Goal: Information Seeking & Learning: Learn about a topic

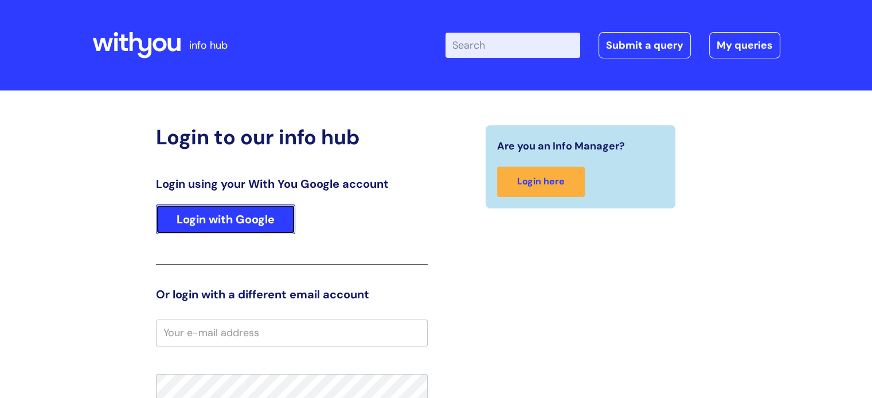
click at [225, 222] on link "Login with Google" at bounding box center [225, 220] width 139 height 30
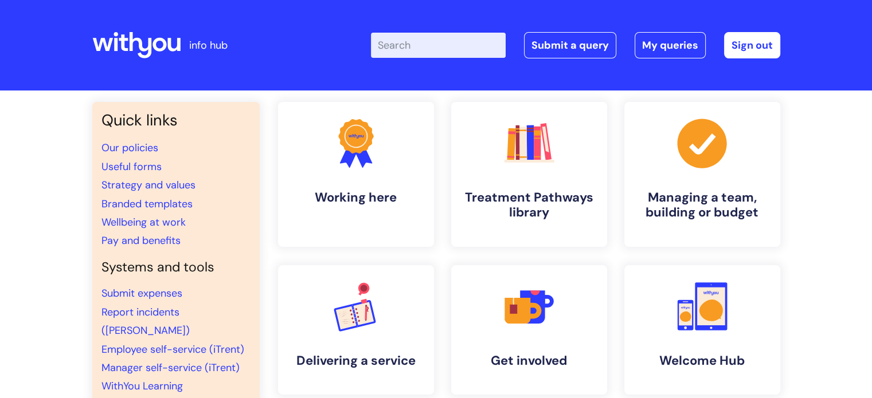
click at [420, 49] on input "Enter your search term here..." at bounding box center [438, 45] width 135 height 25
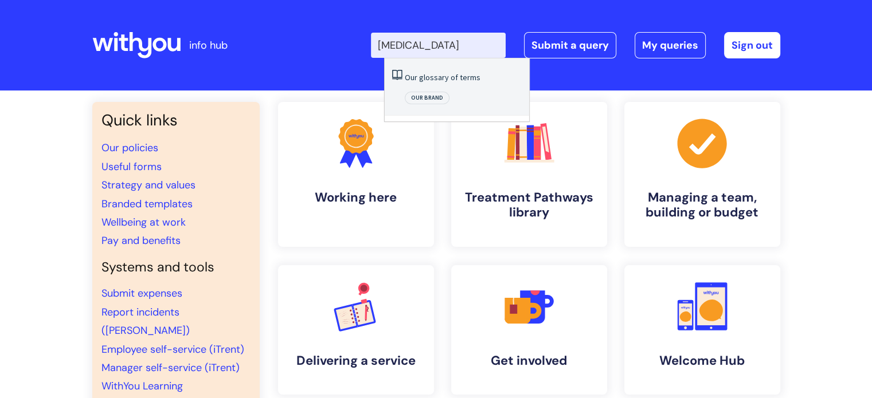
type input "ketamine"
click at [369, 77] on div "Enter your search term here... ketamine Search Submit a query My queries Welcom…" at bounding box center [521, 45] width 517 height 68
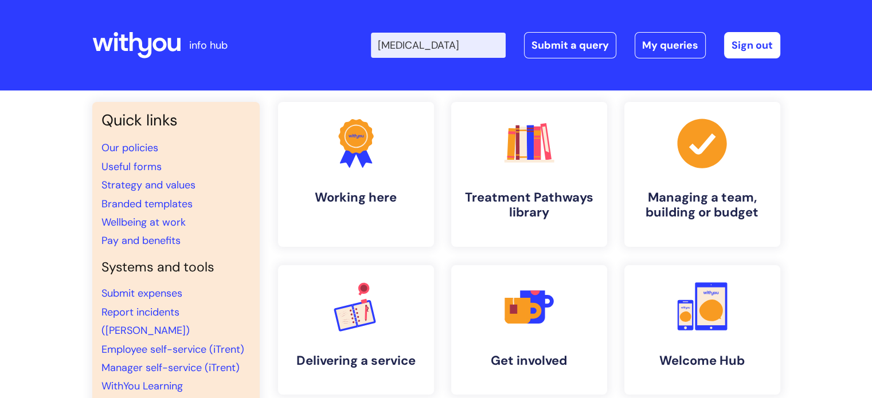
click at [463, 31] on div "Enter your search term here... ketamine Search Submit a query My queries Welcom…" at bounding box center [521, 45] width 517 height 68
click at [461, 38] on input "[MEDICAL_DATA]" at bounding box center [438, 45] width 135 height 25
click button "Search" at bounding box center [0, 0] width 0 height 0
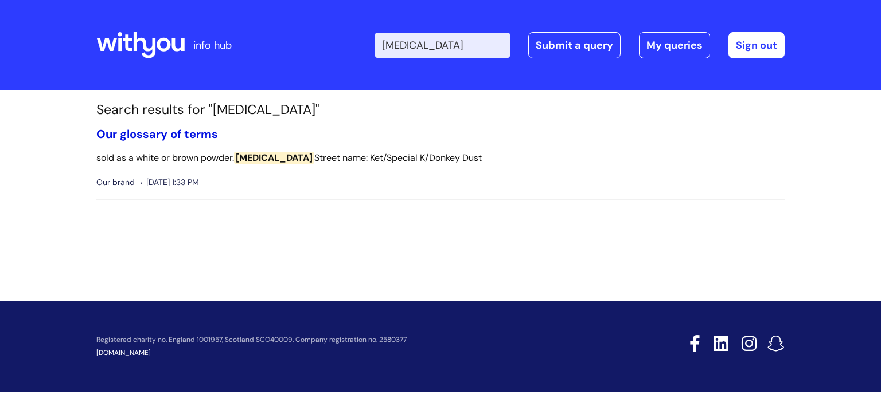
click at [165, 132] on link "Our glossary of terms" at bounding box center [157, 134] width 122 height 15
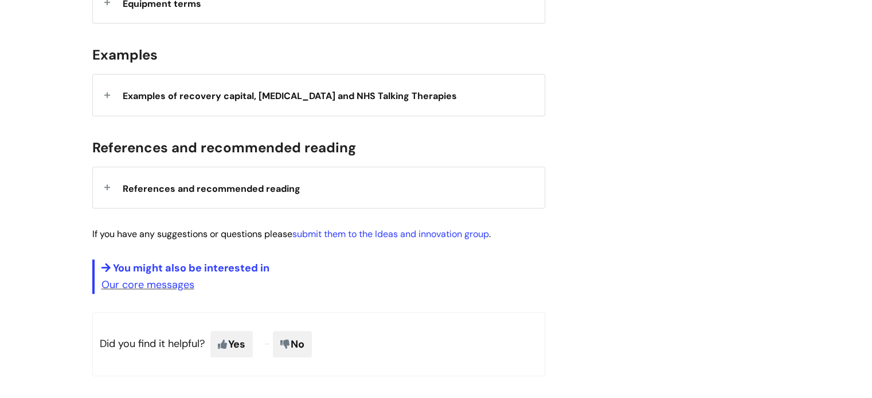
scroll to position [849, 0]
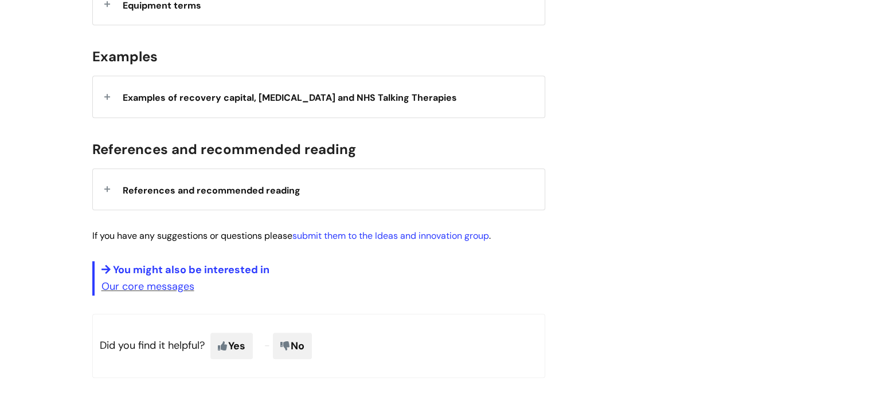
click at [248, 192] on span "References and recommended reading" at bounding box center [212, 191] width 178 height 12
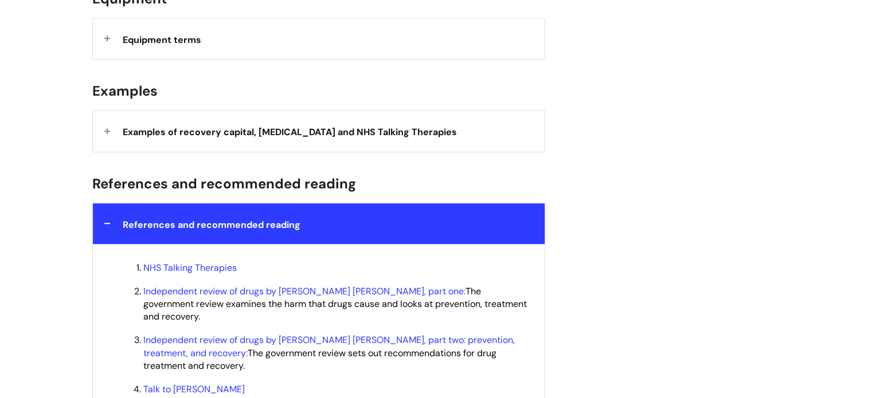
scroll to position [761, 0]
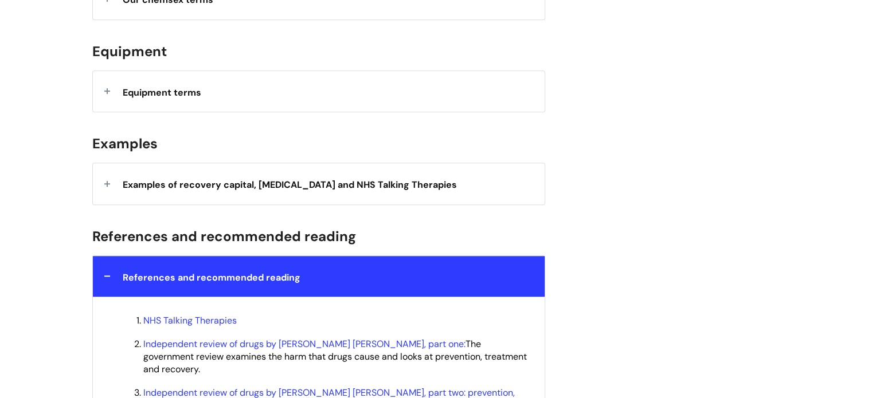
click at [230, 186] on span "Examples of recovery capital, harm reduction and NHS Talking Therapies" at bounding box center [290, 185] width 334 height 12
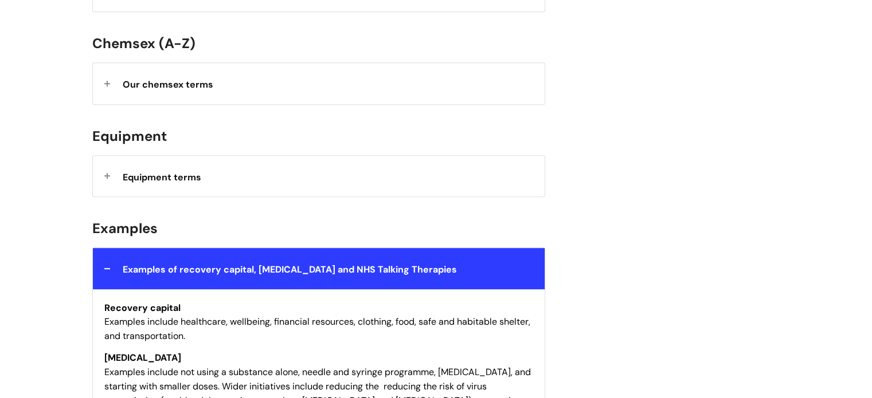
scroll to position [677, 0]
click at [226, 183] on div "Equipment terms" at bounding box center [319, 176] width 452 height 41
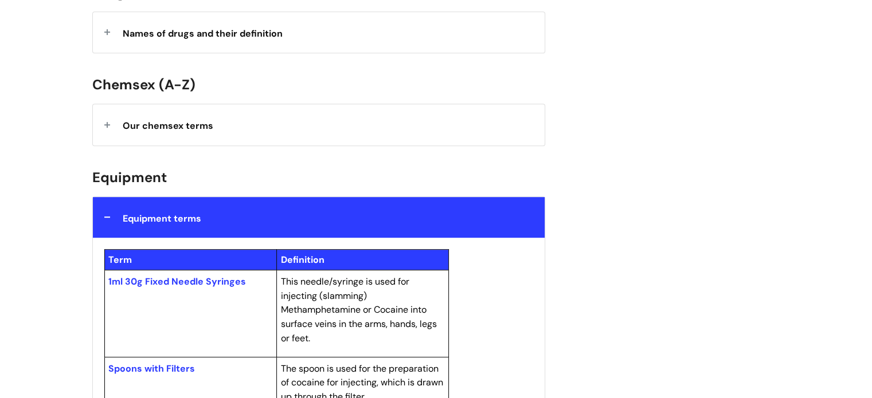
scroll to position [635, 0]
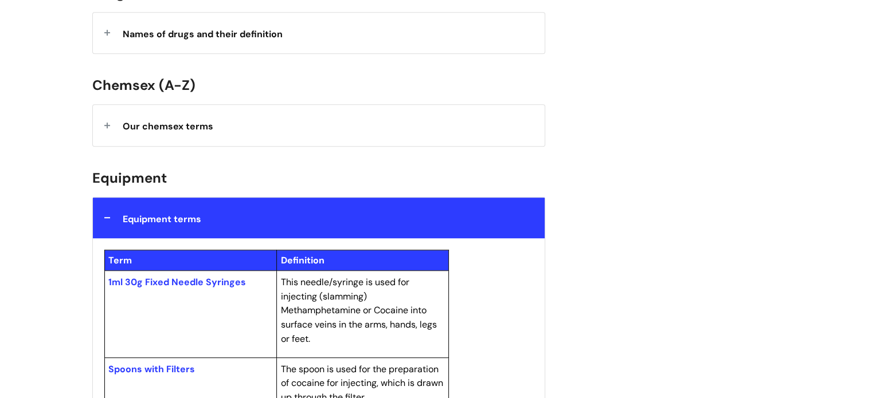
click at [239, 119] on div "Our chemsex terms" at bounding box center [319, 125] width 452 height 41
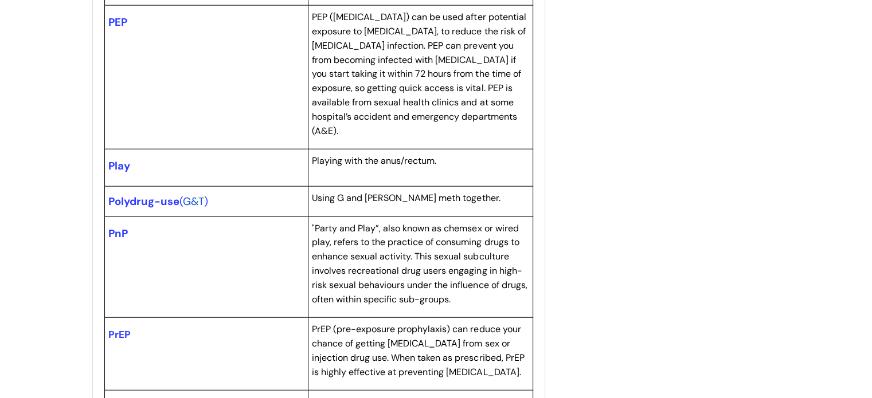
scroll to position [2828, 0]
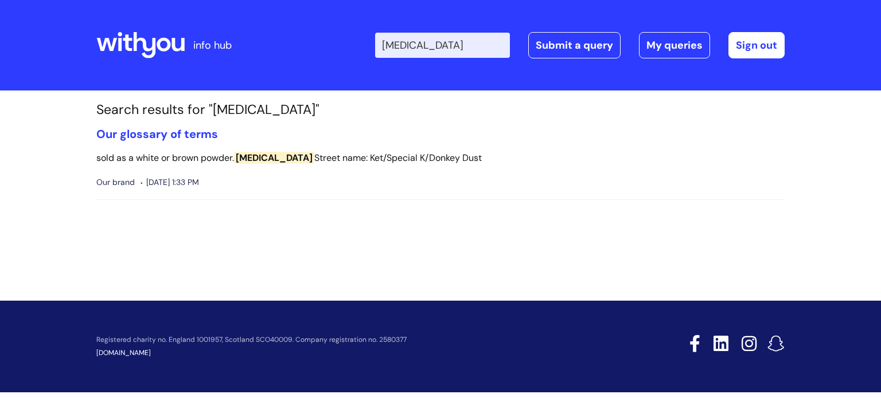
click at [184, 155] on p "sold as a white or brown powder. [MEDICAL_DATA] Street name: Ket/Special K/Donk…" at bounding box center [440, 158] width 688 height 17
click at [170, 134] on link "Our glossary of terms" at bounding box center [157, 134] width 122 height 15
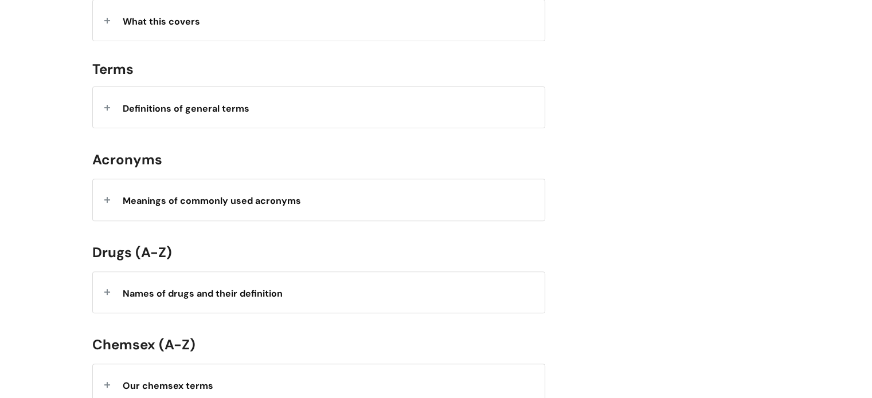
scroll to position [369, 0]
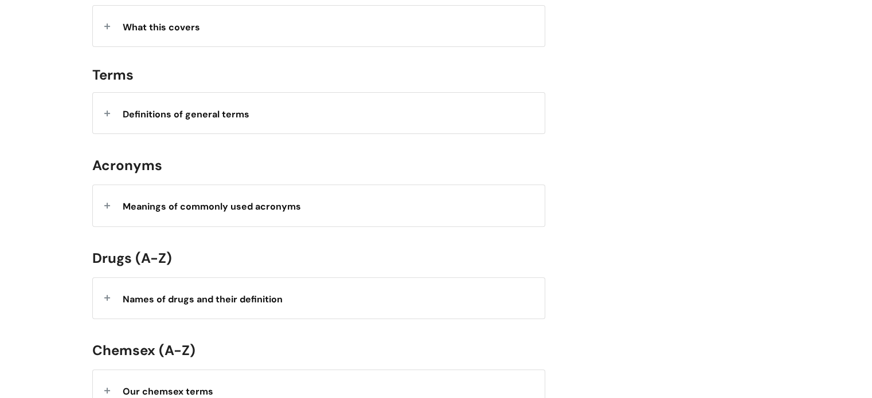
click at [174, 211] on strong "Meanings of commonly used acronyms" at bounding box center [212, 207] width 178 height 12
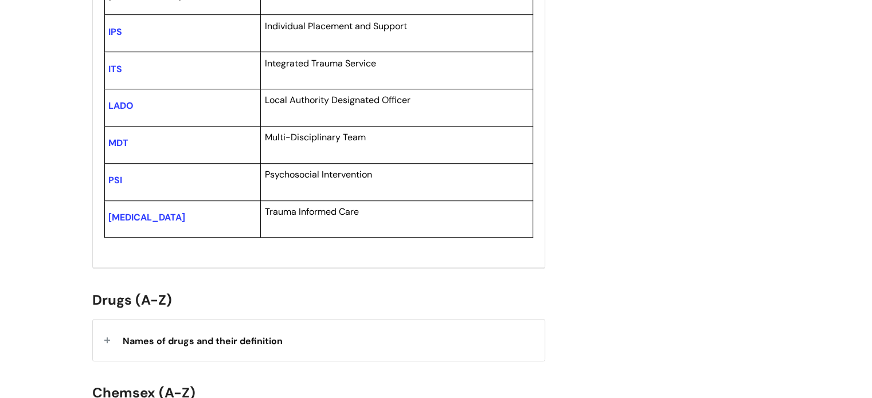
scroll to position [695, 0]
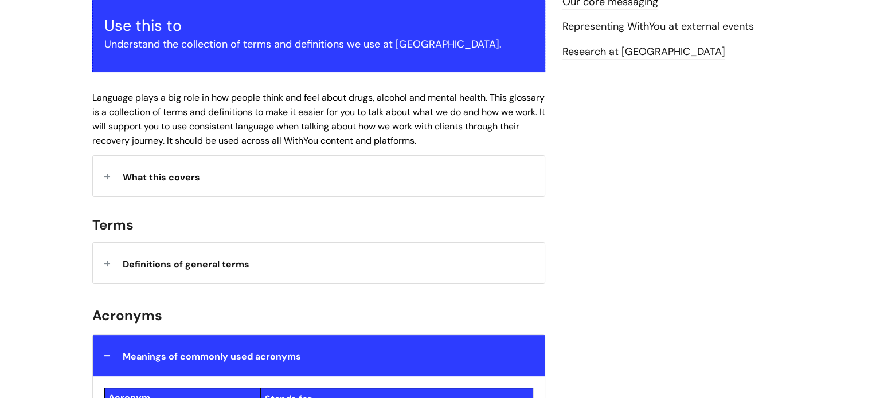
click at [177, 174] on span "What this covers" at bounding box center [161, 177] width 77 height 12
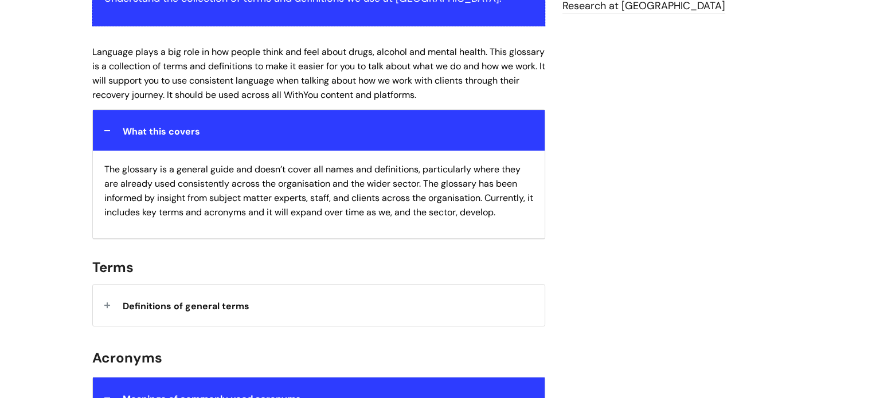
scroll to position [0, 0]
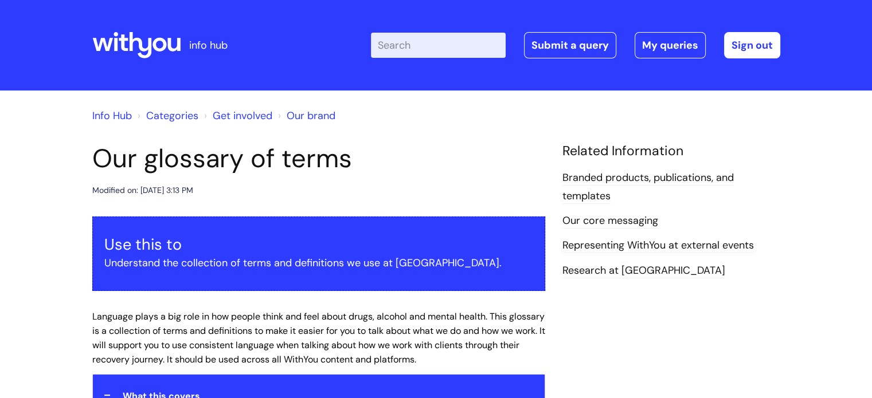
click at [125, 115] on link "Info Hub" at bounding box center [112, 116] width 40 height 14
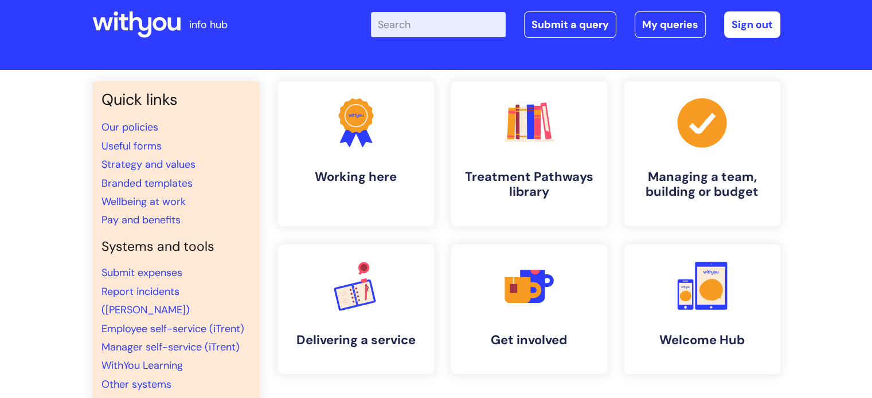
scroll to position [21, 0]
click at [511, 185] on h4 "Treatment Pathways library" at bounding box center [529, 185] width 140 height 31
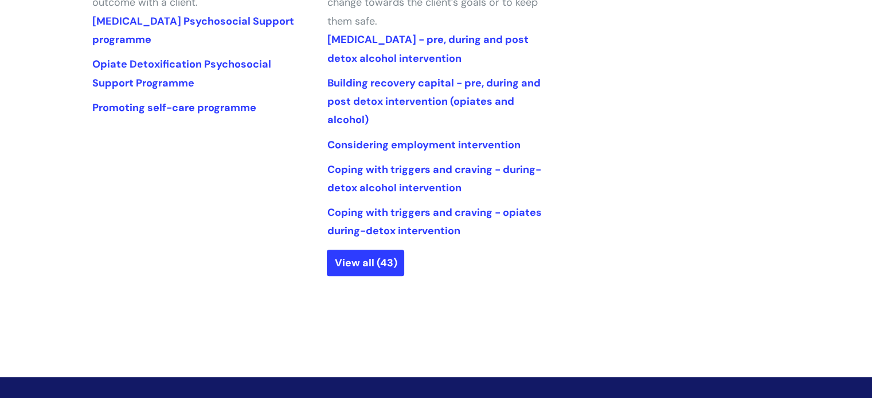
scroll to position [620, 0]
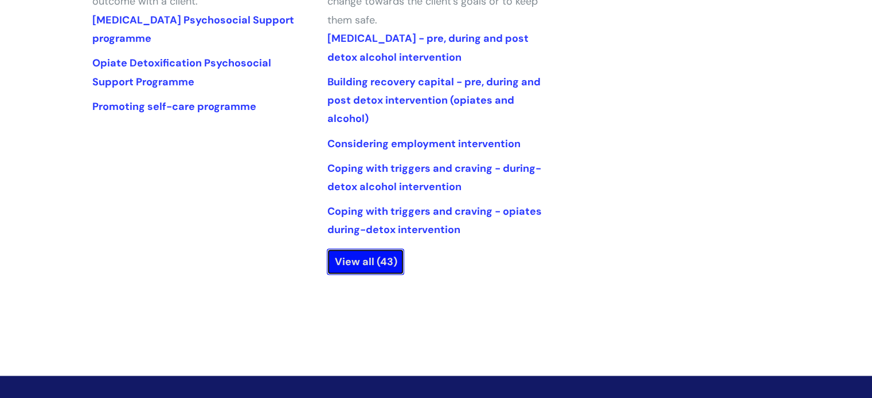
click at [346, 263] on link "View all (43)" at bounding box center [365, 262] width 77 height 26
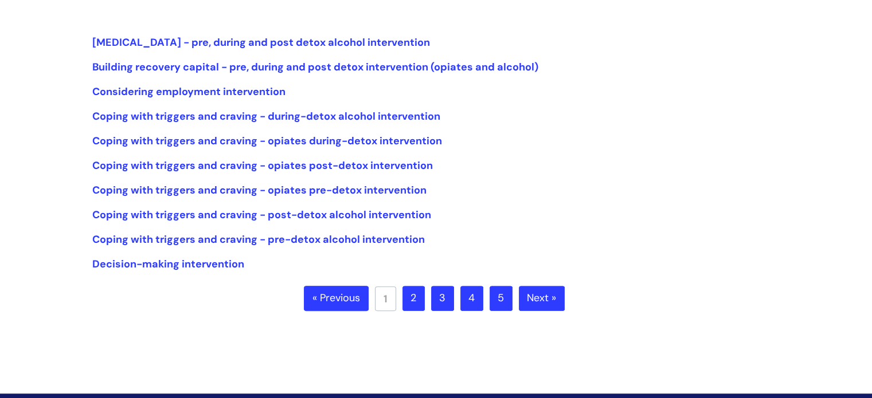
scroll to position [275, 0]
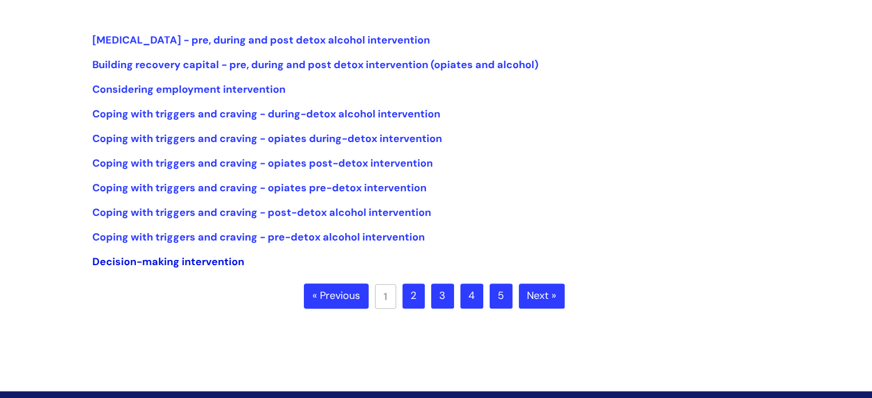
click at [217, 263] on link "Decision-making intervention" at bounding box center [168, 262] width 152 height 14
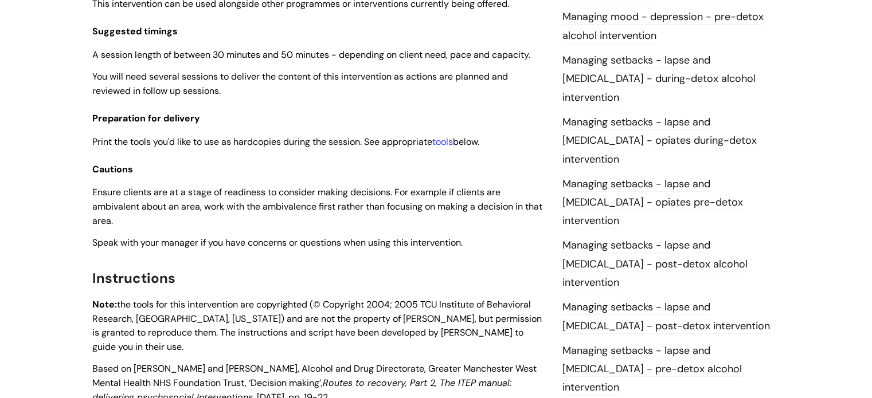
scroll to position [941, 0]
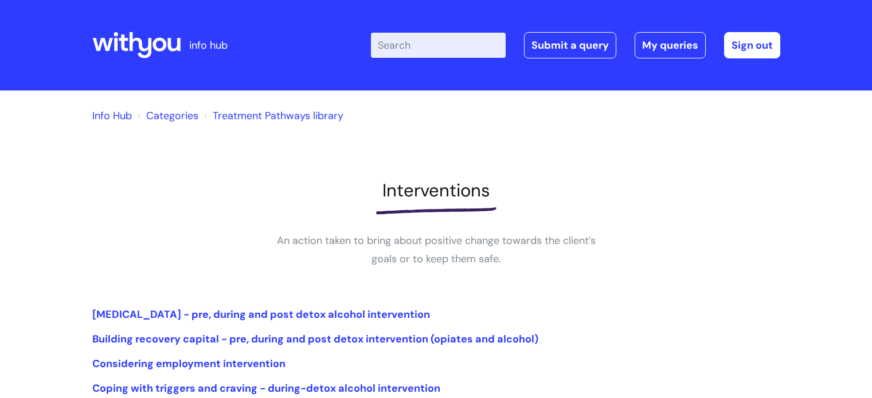
scroll to position [275, 0]
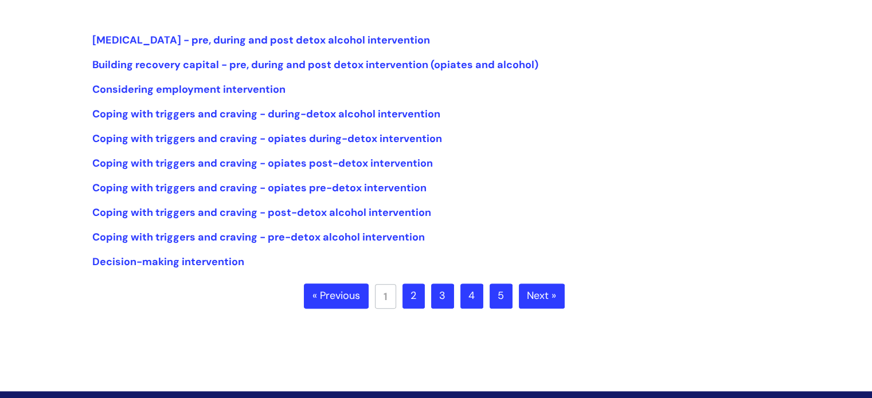
click at [419, 290] on link "2" at bounding box center [414, 296] width 22 height 25
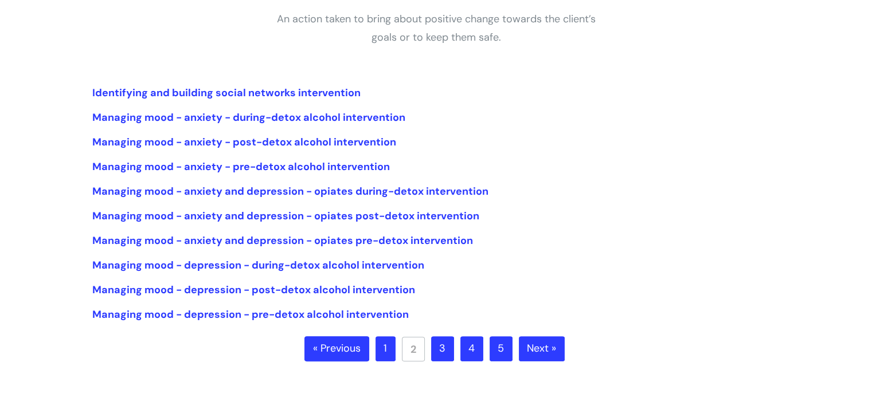
scroll to position [222, 0]
click at [435, 349] on link "3" at bounding box center [442, 348] width 23 height 25
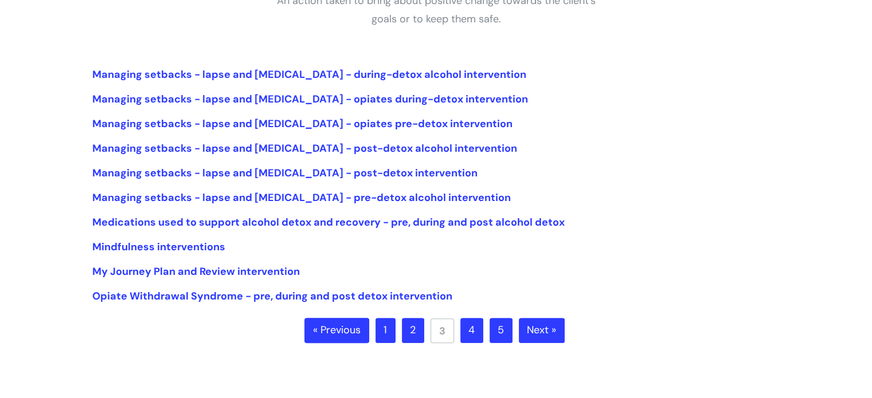
scroll to position [261, 0]
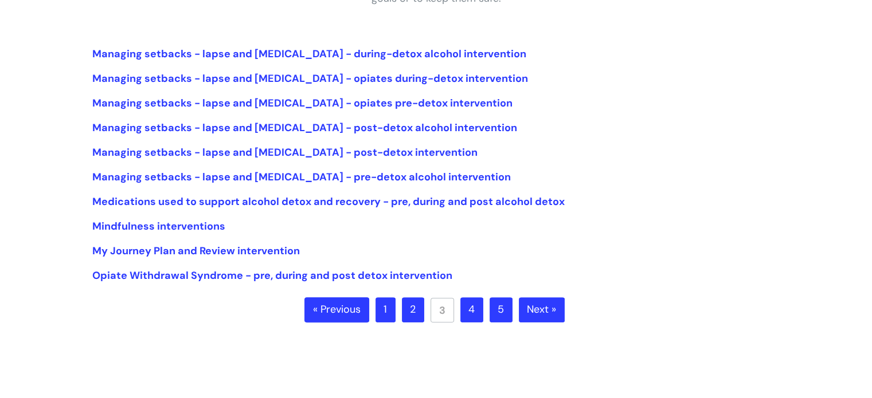
click at [468, 317] on link "4" at bounding box center [471, 310] width 23 height 25
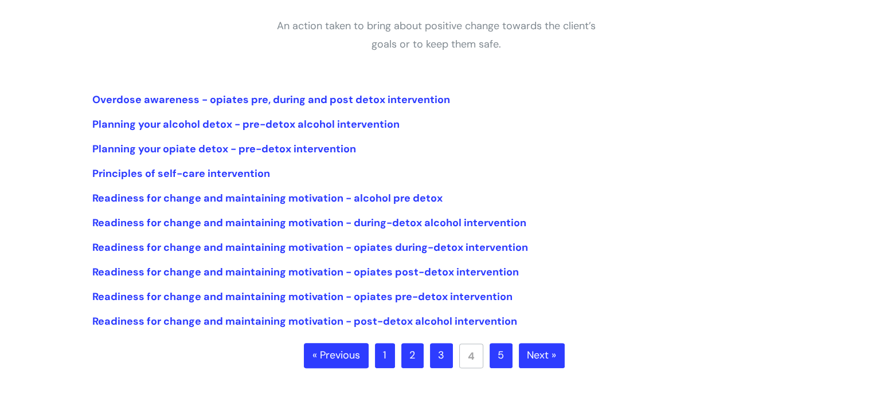
scroll to position [220, 0]
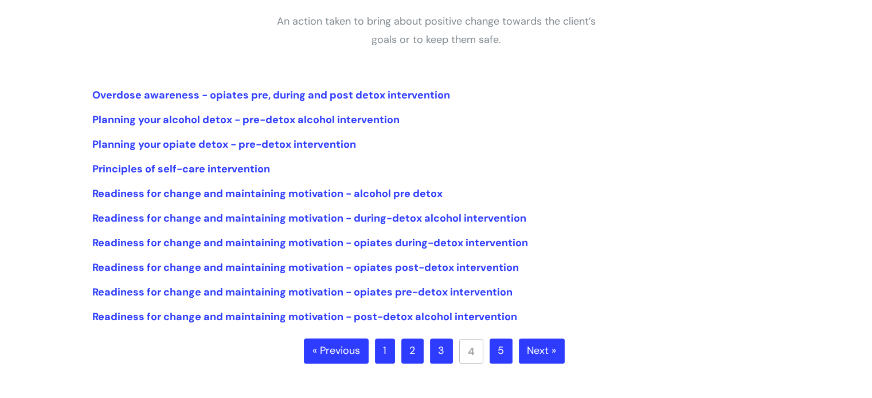
click at [504, 346] on link "5" at bounding box center [501, 351] width 23 height 25
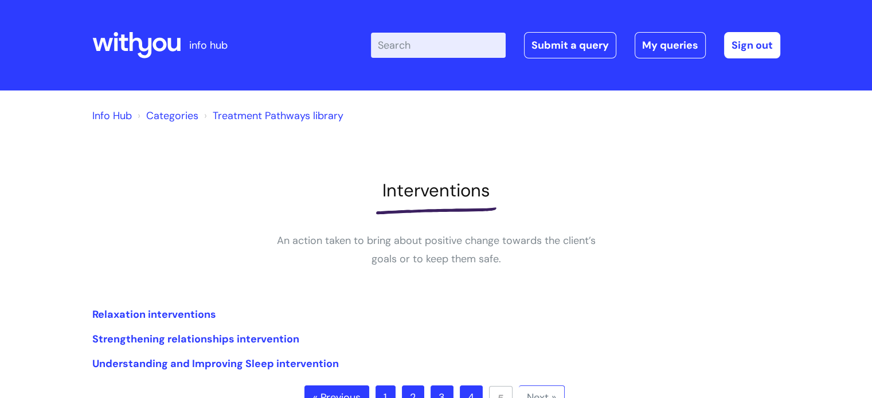
click at [261, 112] on link "Treatment Pathways library" at bounding box center [278, 116] width 131 height 14
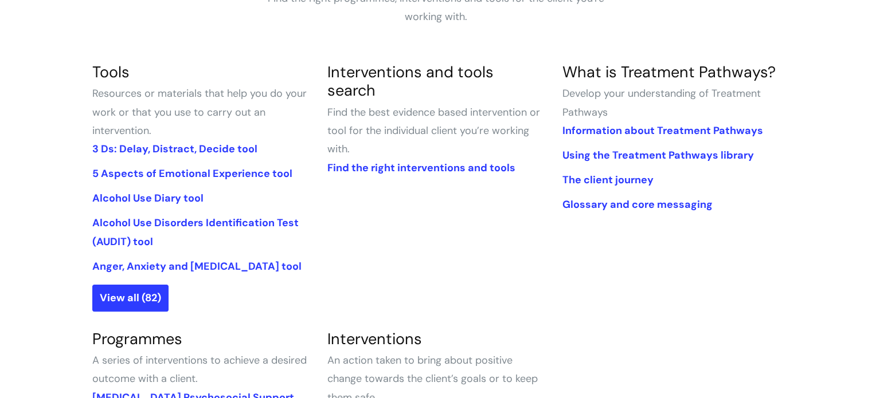
scroll to position [241, 0]
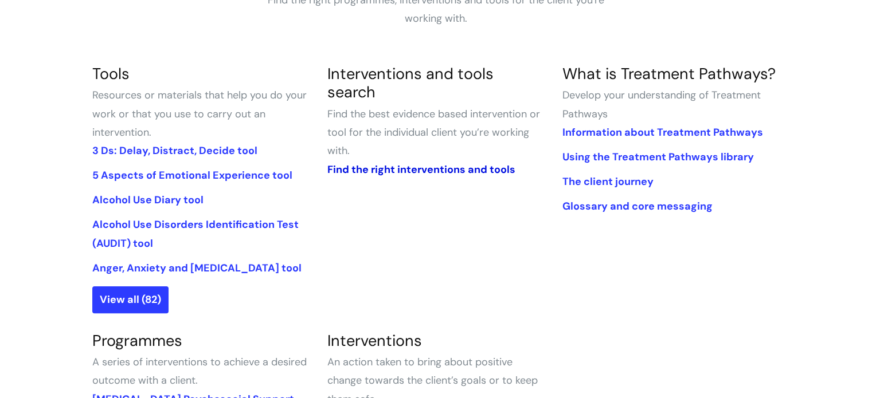
click at [399, 163] on link "Find the right interventions and tools" at bounding box center [421, 170] width 188 height 14
